Goal: Navigation & Orientation: Find specific page/section

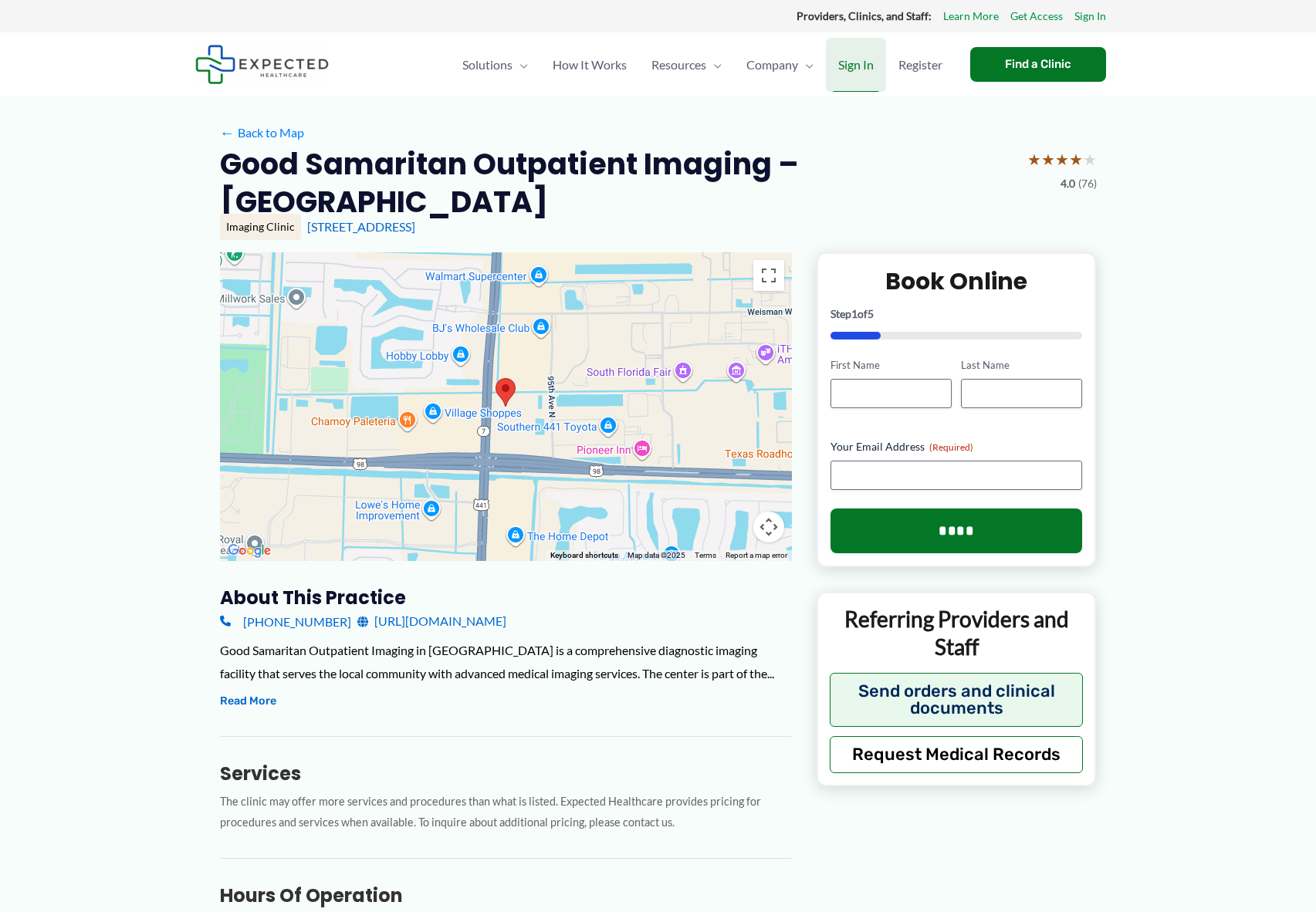
click at [861, 62] on span "Sign In" at bounding box center [855, 65] width 35 height 54
